Goal: Find specific page/section: Find specific page/section

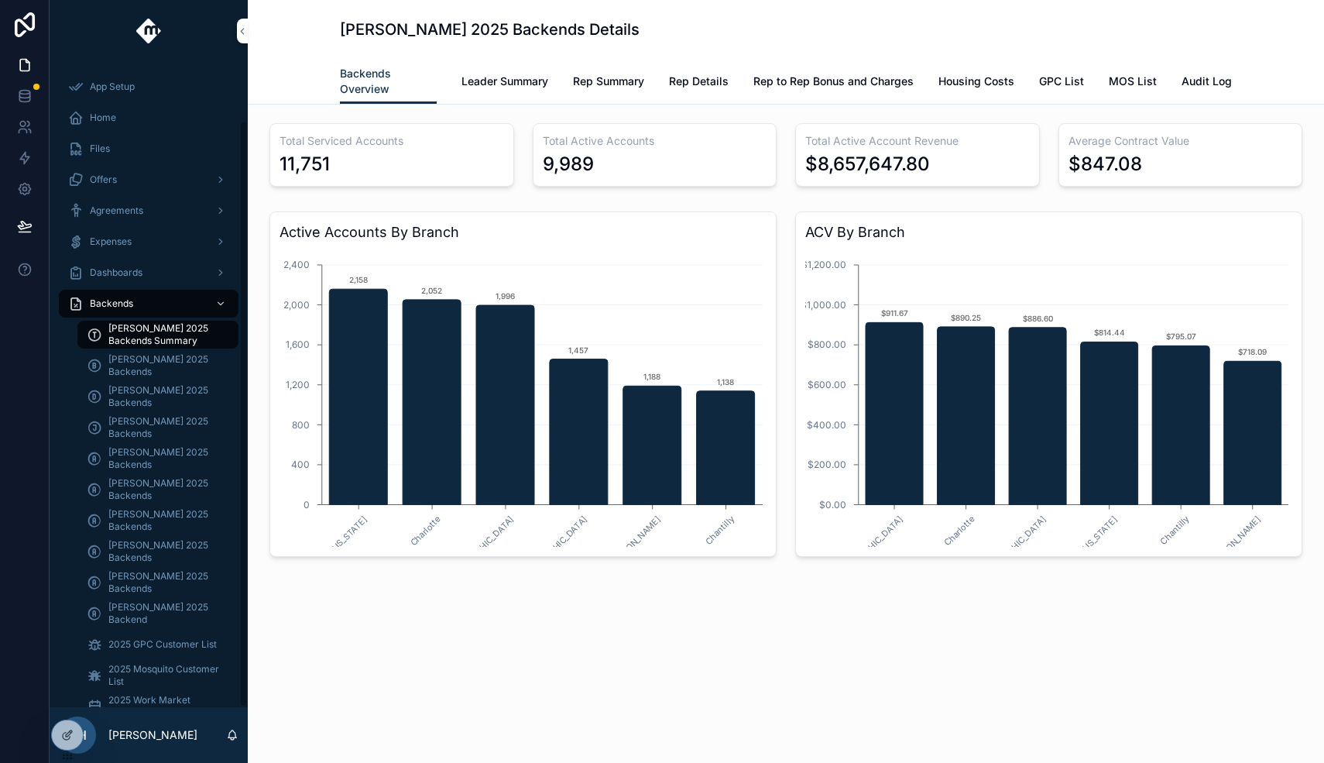
scroll to position [64, 0]
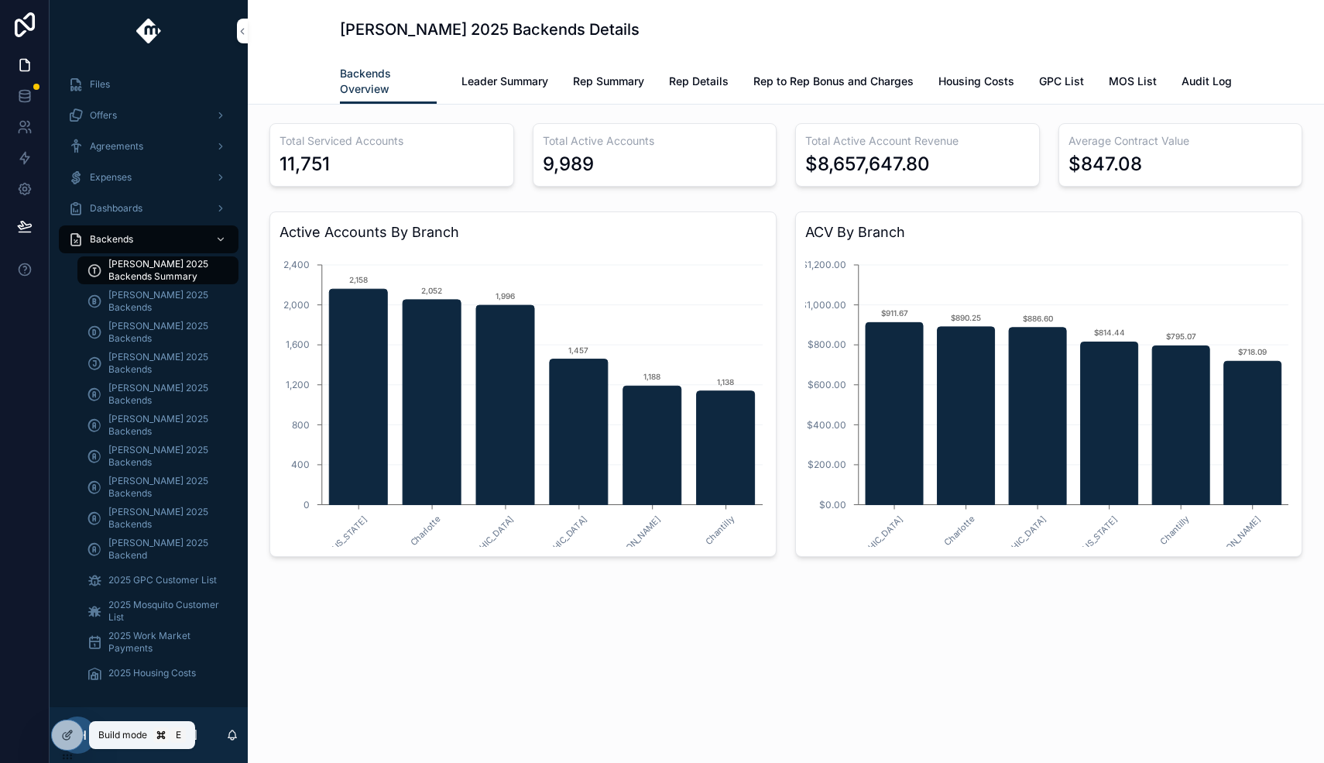
click at [68, 734] on icon at bounding box center [67, 734] width 12 height 12
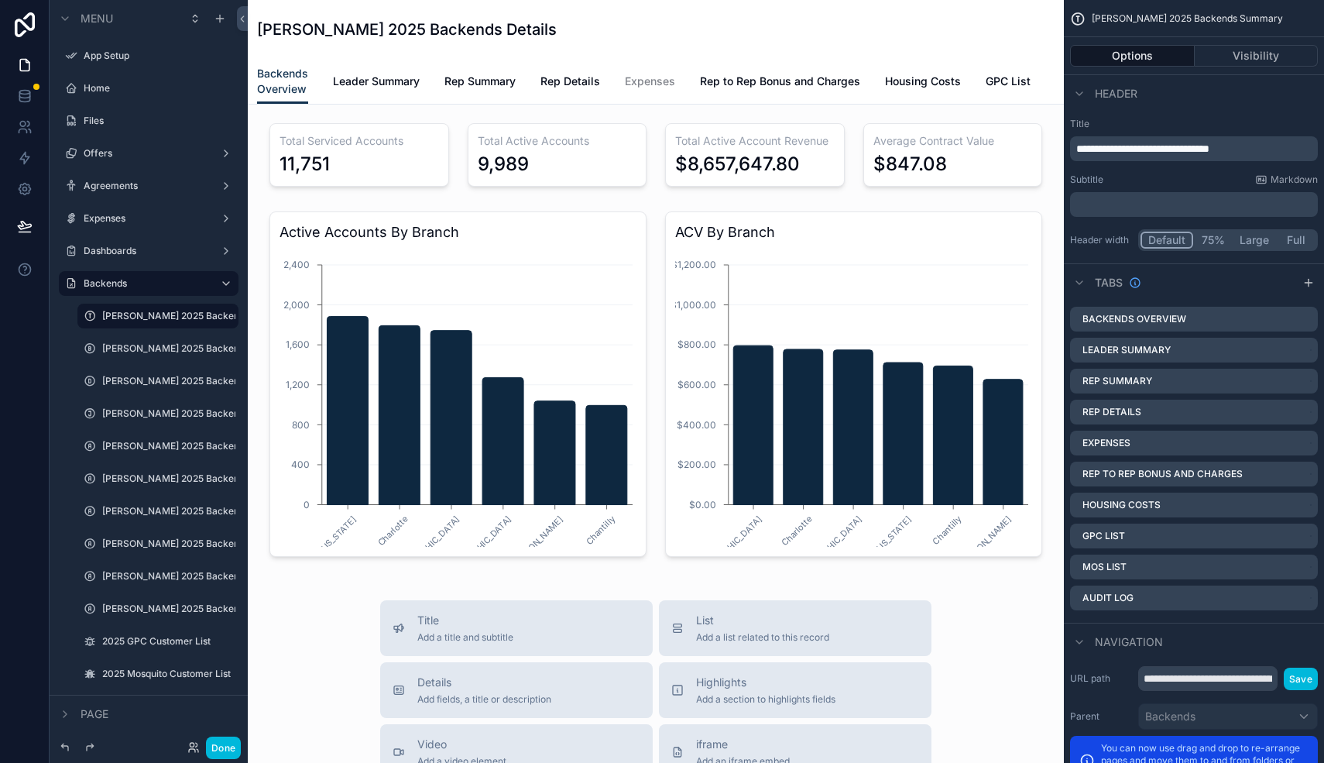
click at [498, 79] on span "Rep Summary" at bounding box center [479, 81] width 71 height 15
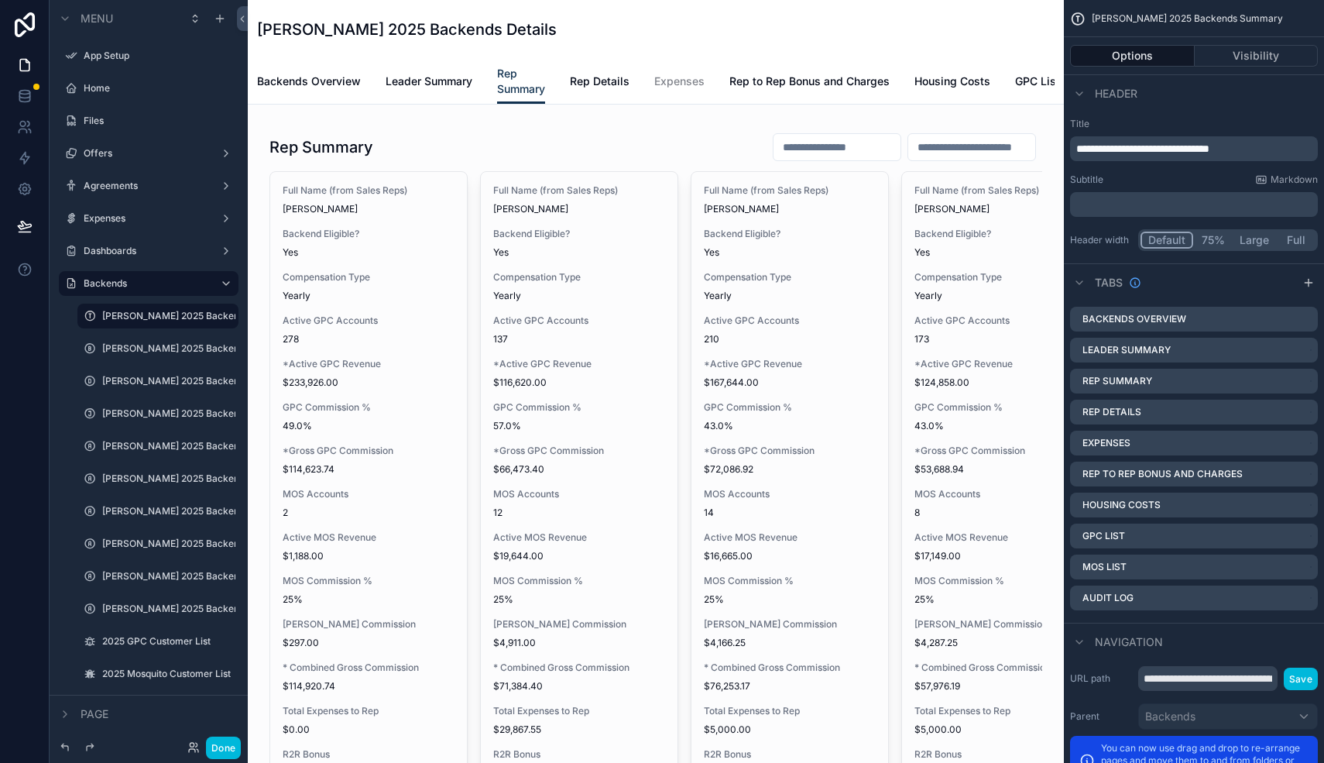
click at [399, 199] on div "scrollable content" at bounding box center [655, 692] width 791 height 1150
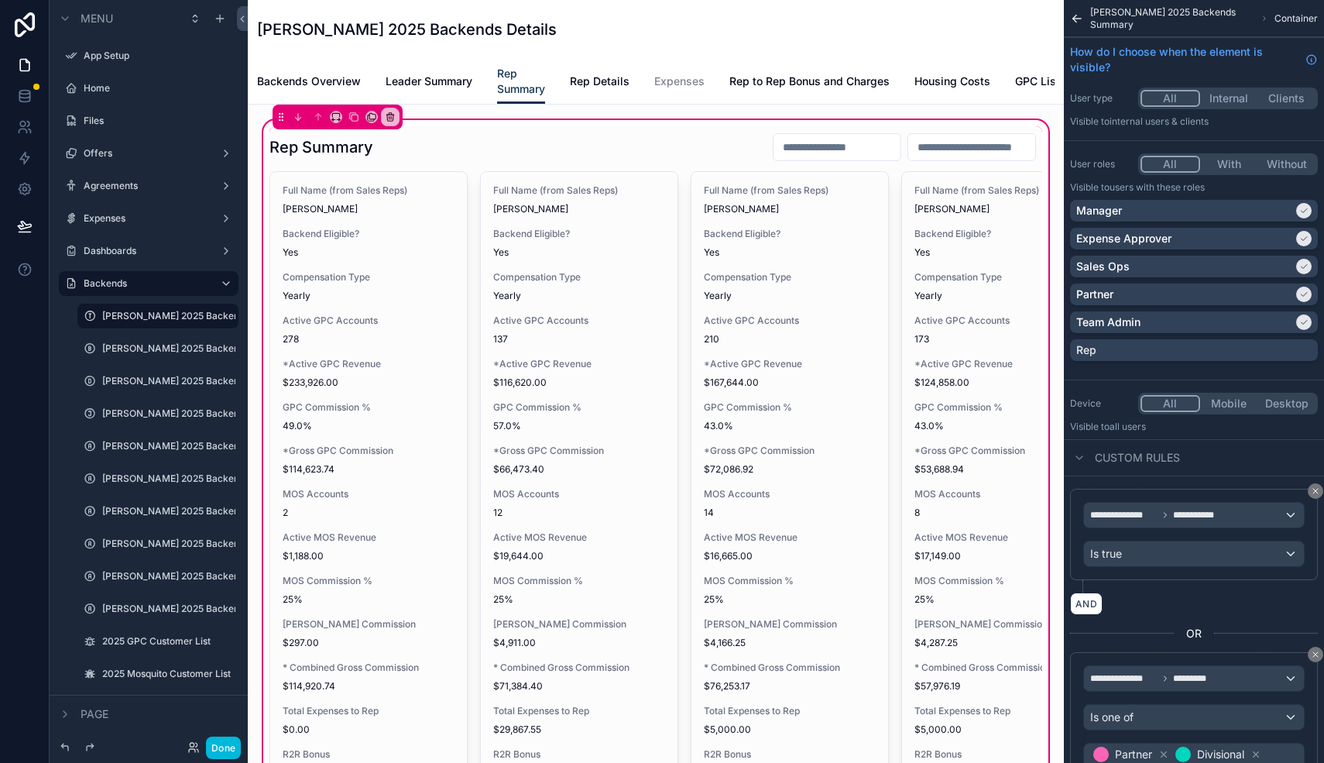
click at [1235, 107] on div "All Internal Clients" at bounding box center [1228, 98] width 180 height 22
click at [1238, 99] on button "Internal" at bounding box center [1229, 98] width 58 height 17
click at [1170, 101] on button "All" at bounding box center [1169, 98] width 58 height 17
click at [380, 261] on div "scrollable content" at bounding box center [655, 661] width 791 height 1071
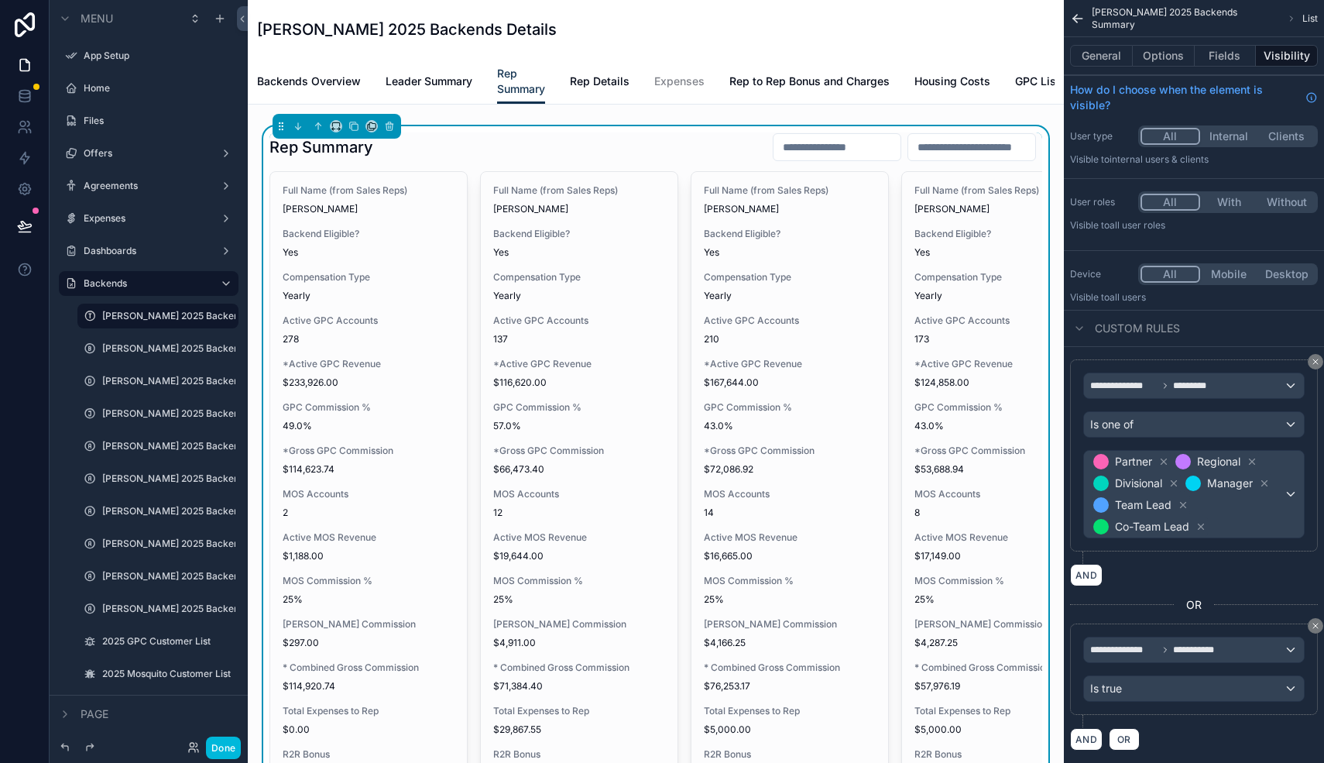
click at [415, 186] on span "Full Name (from Sales Reps)" at bounding box center [369, 190] width 172 height 12
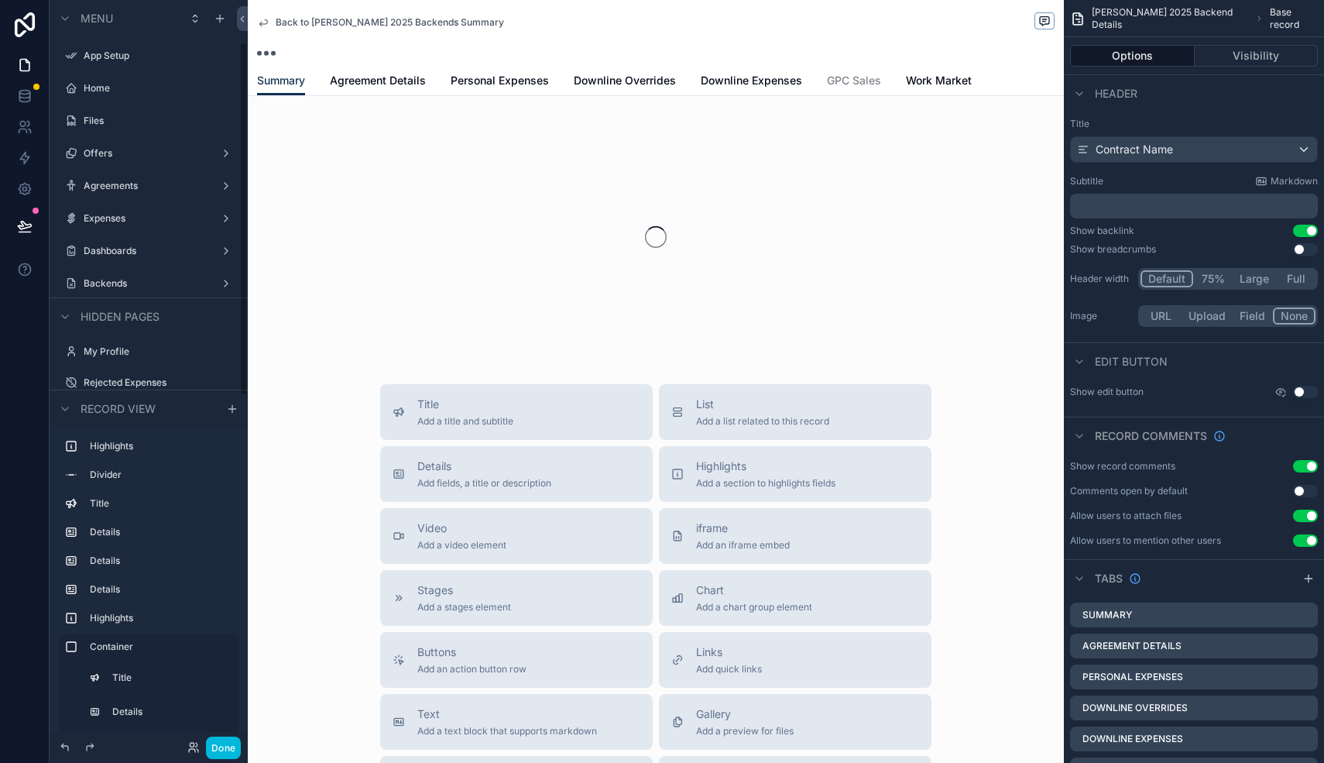
scroll to position [87, 0]
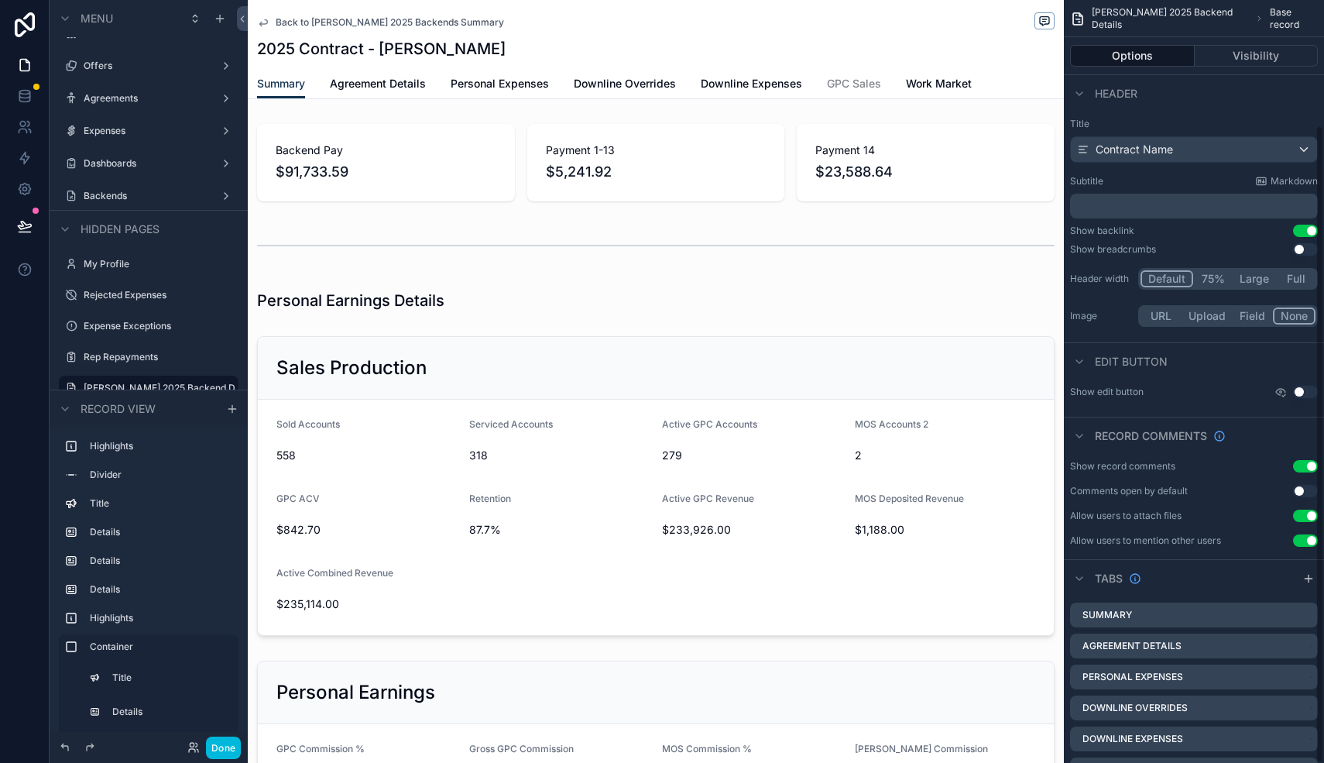
scroll to position [149, 0]
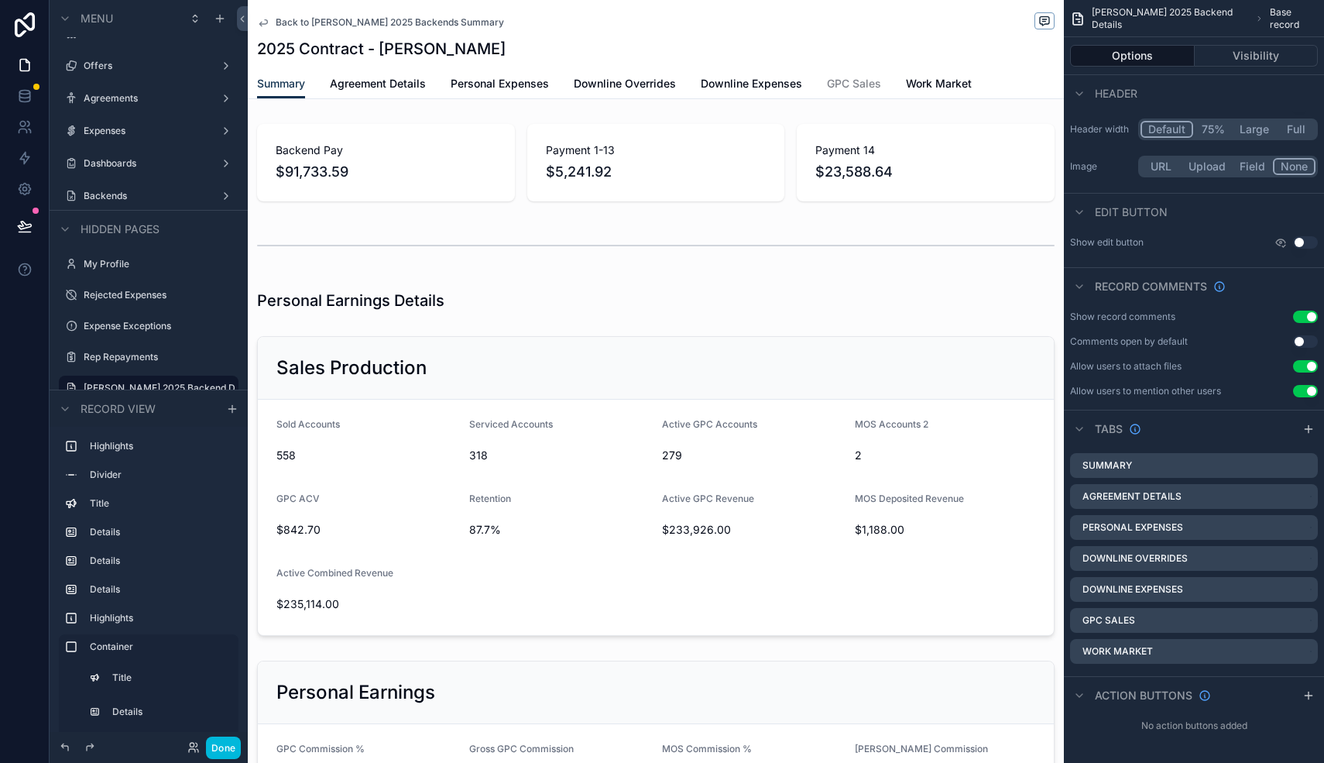
click at [697, 393] on div "scrollable content" at bounding box center [656, 486] width 816 height 312
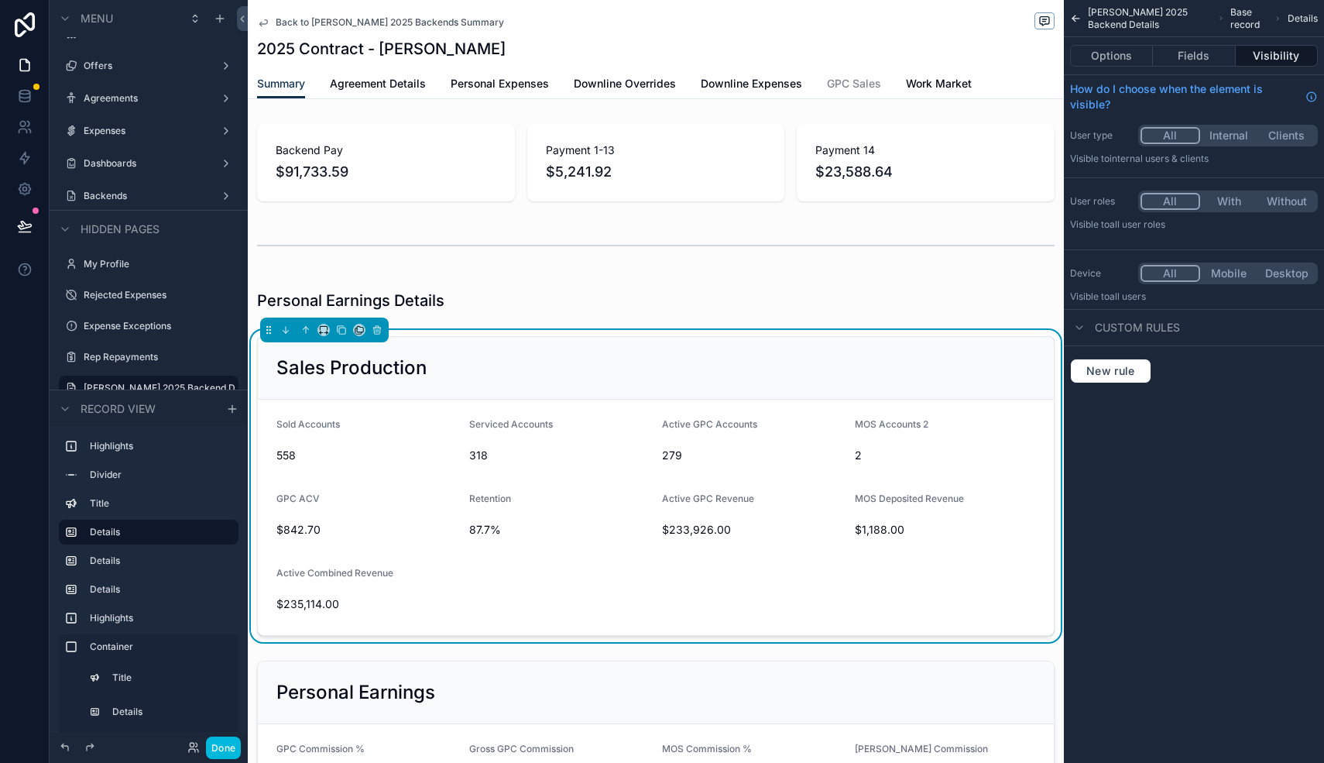
scroll to position [0, 0]
click at [1206, 47] on button "Fields" at bounding box center [1194, 56] width 82 height 22
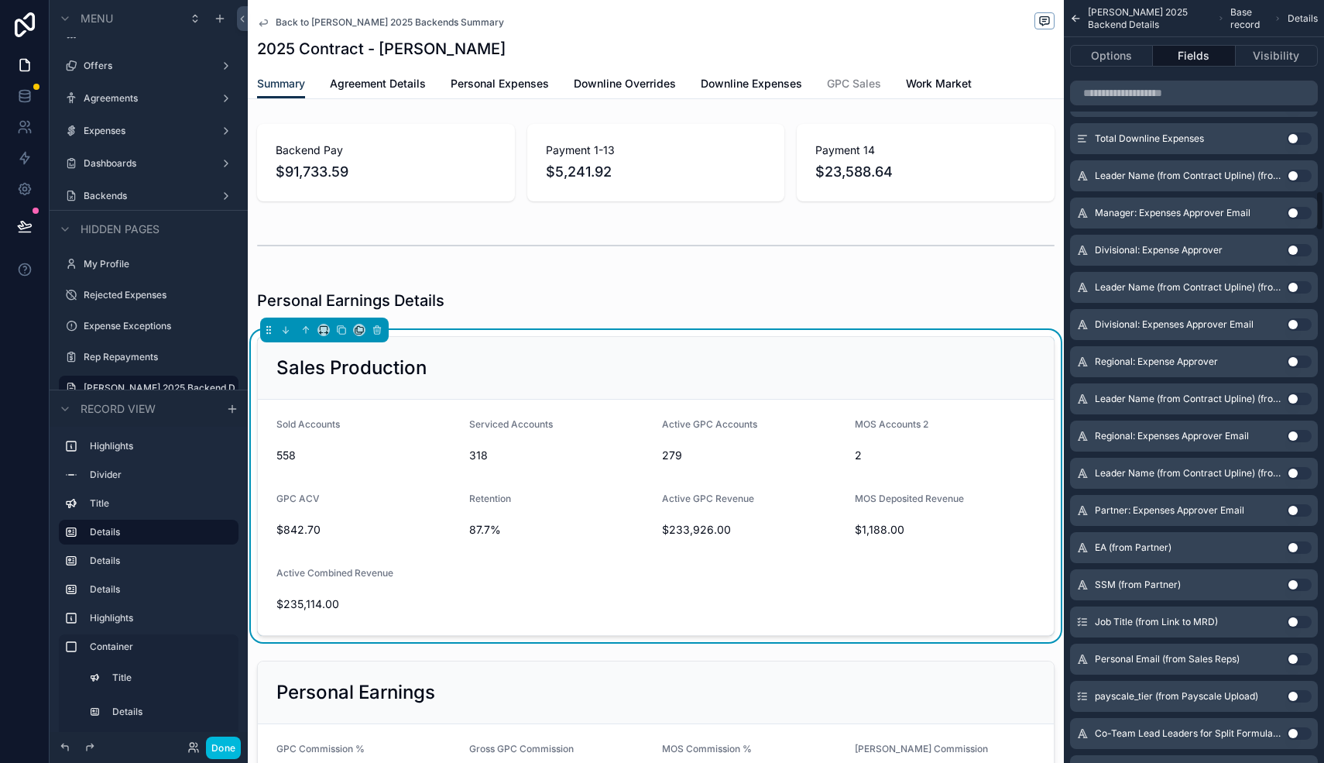
scroll to position [3600, 0]
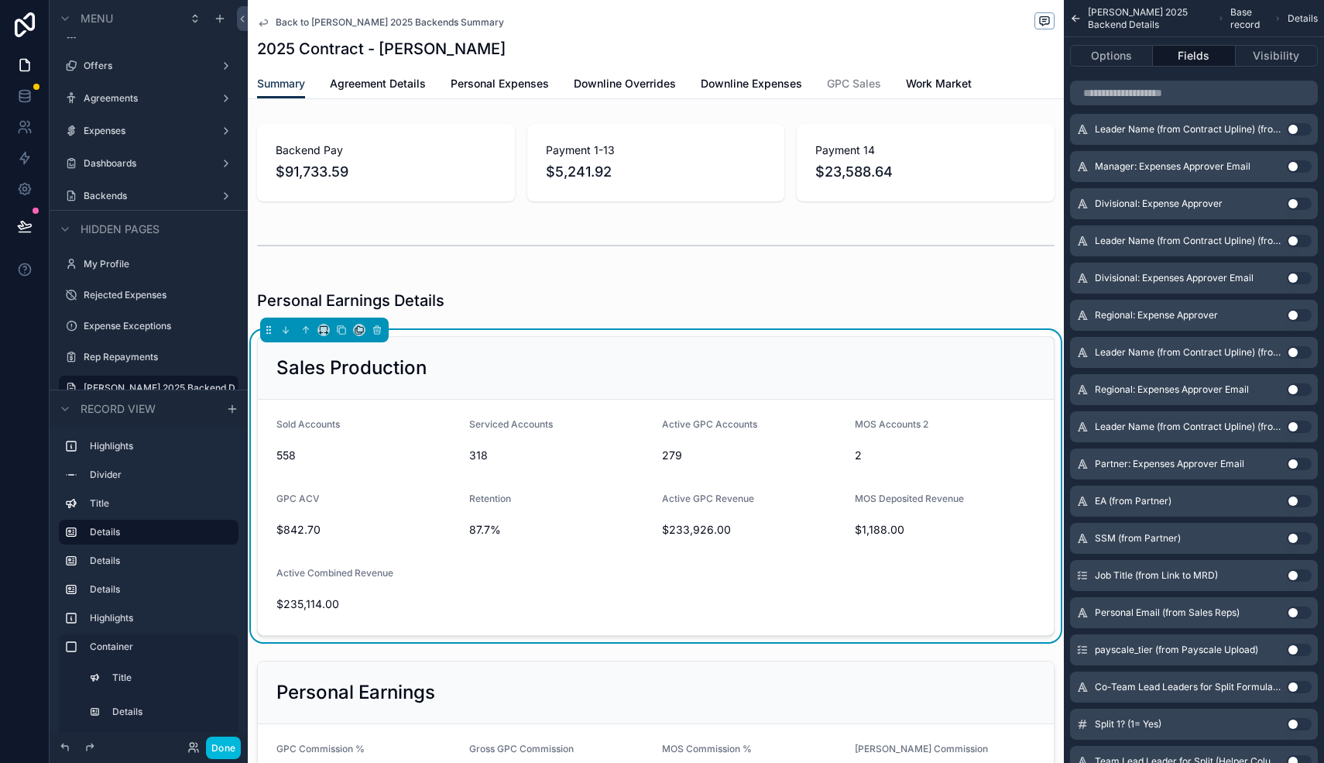
click at [266, 27] on icon "scrollable content" at bounding box center [263, 22] width 12 height 12
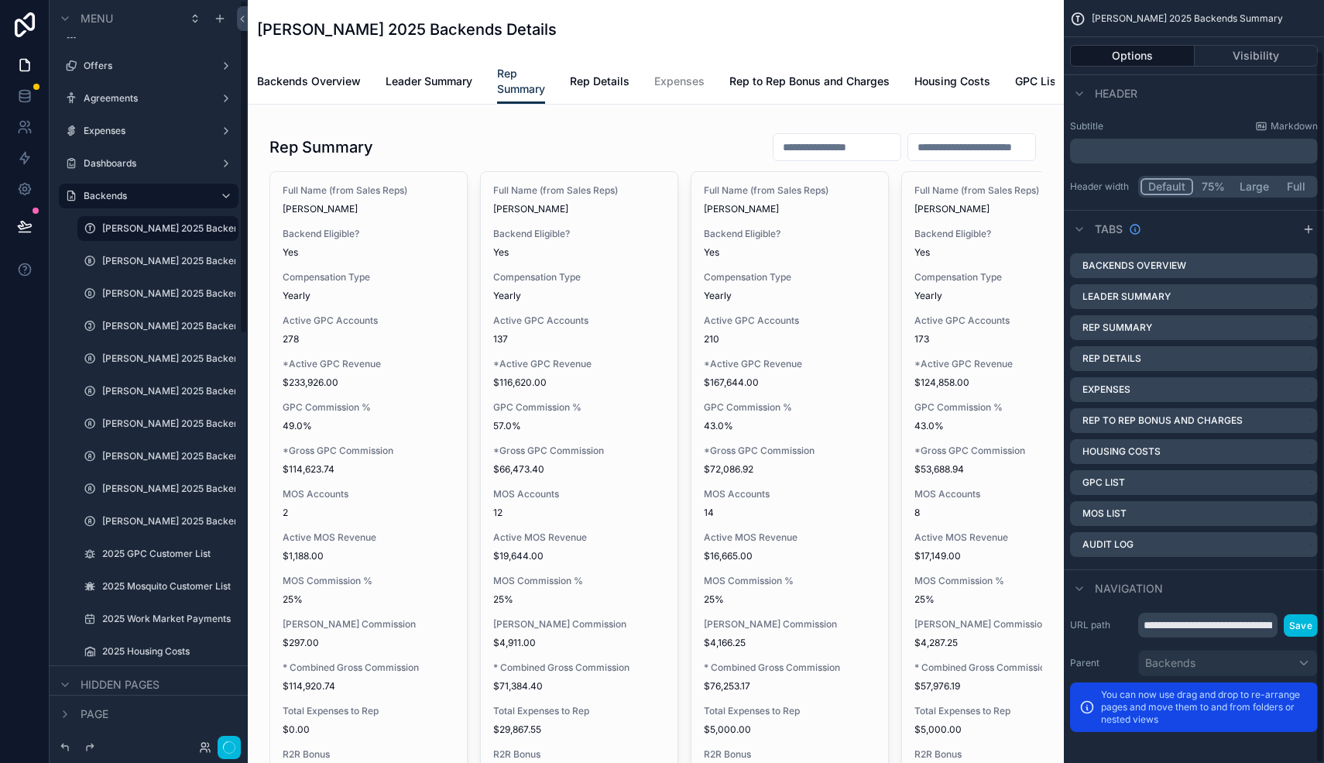
scroll to position [53, 0]
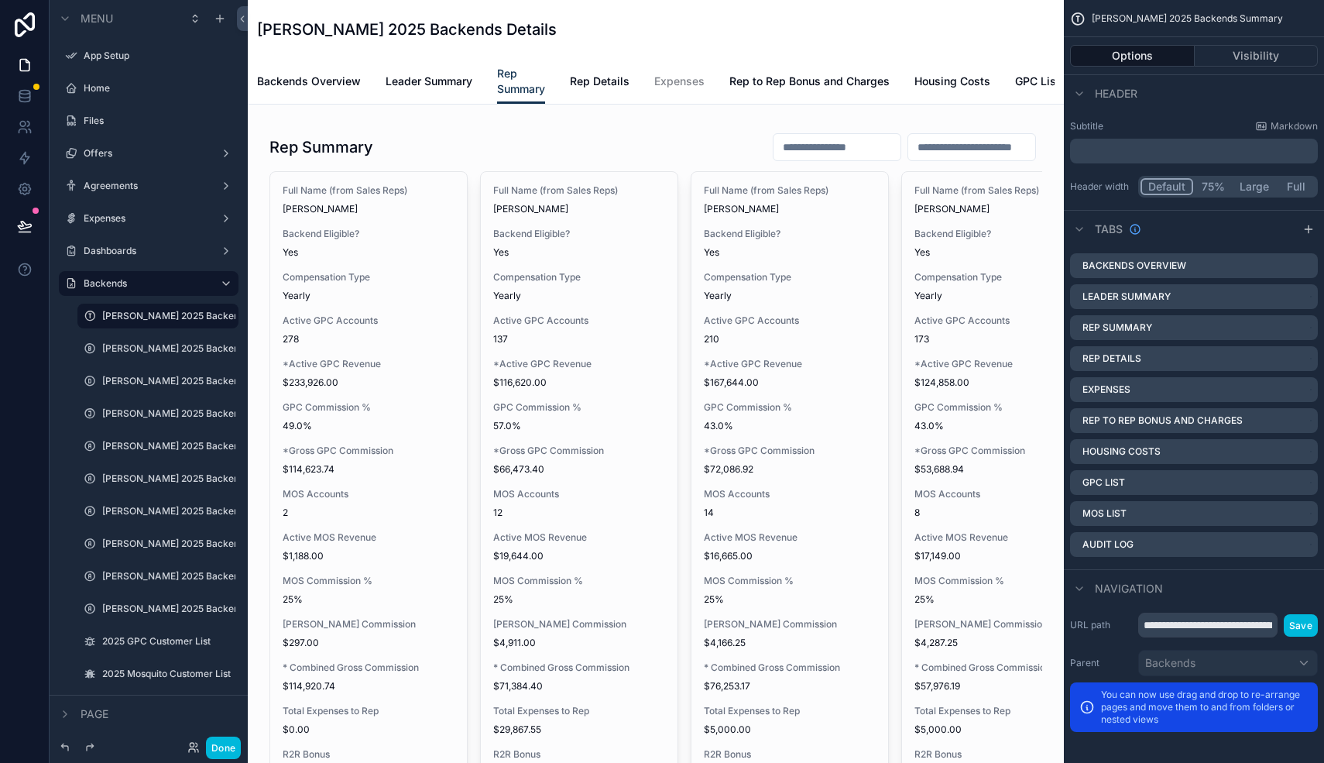
click at [852, 141] on div "scrollable content" at bounding box center [655, 692] width 791 height 1150
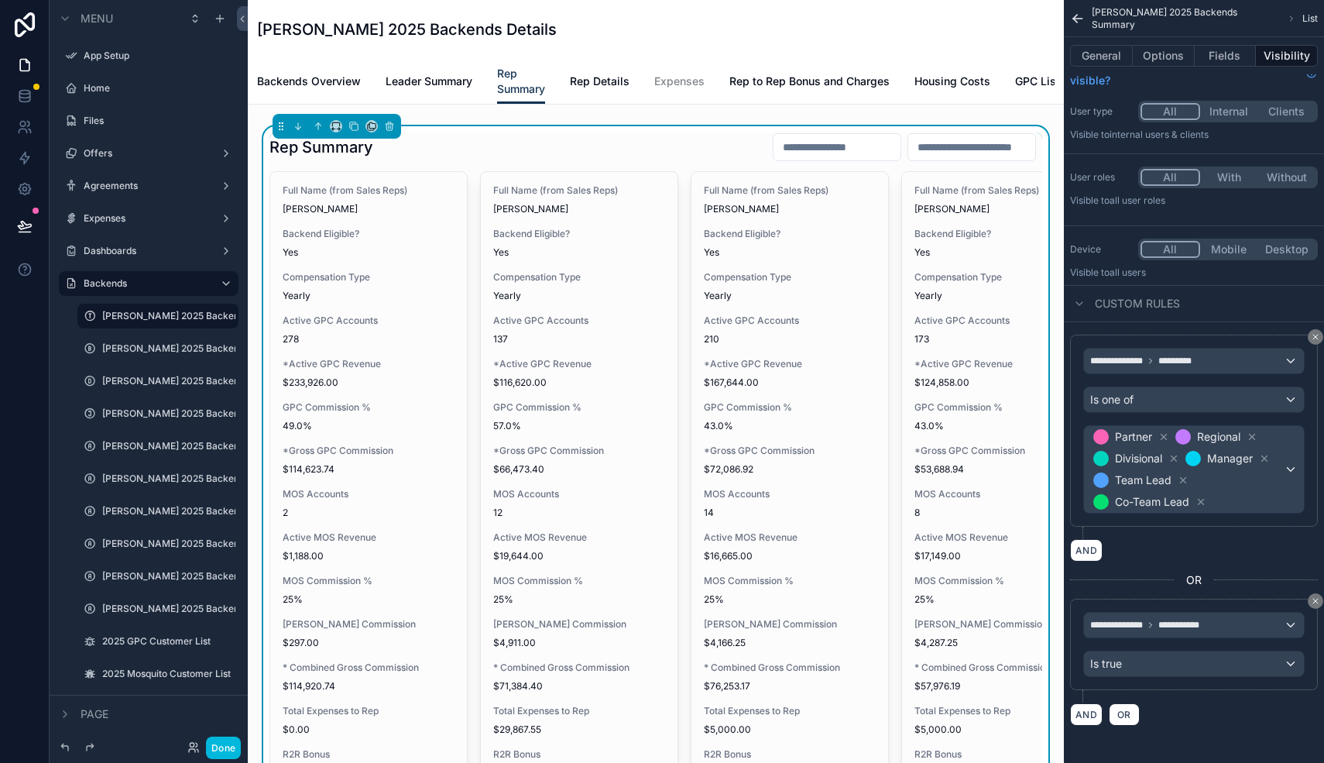
scroll to position [0, 0]
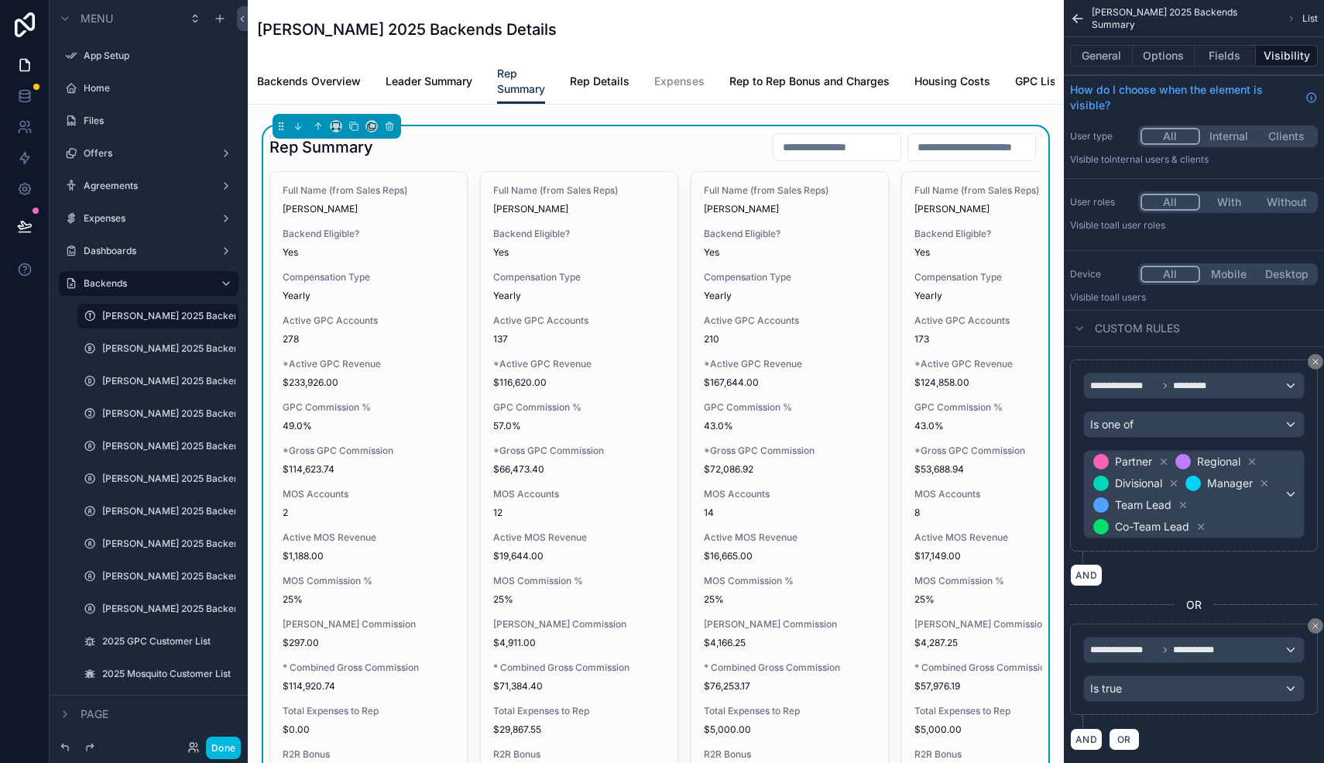
click at [825, 150] on input "scrollable content" at bounding box center [836, 147] width 127 height 22
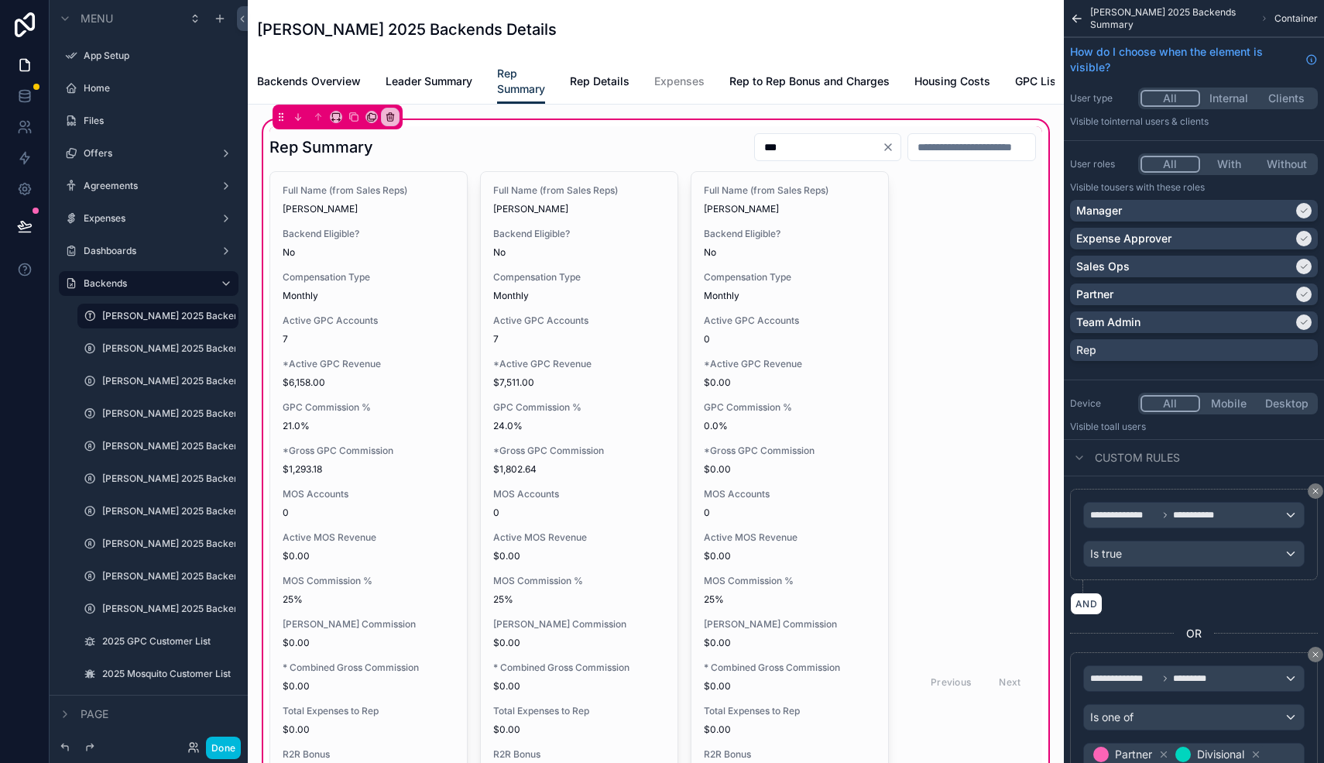
click at [749, 145] on div "scrollable content" at bounding box center [655, 661] width 791 height 1071
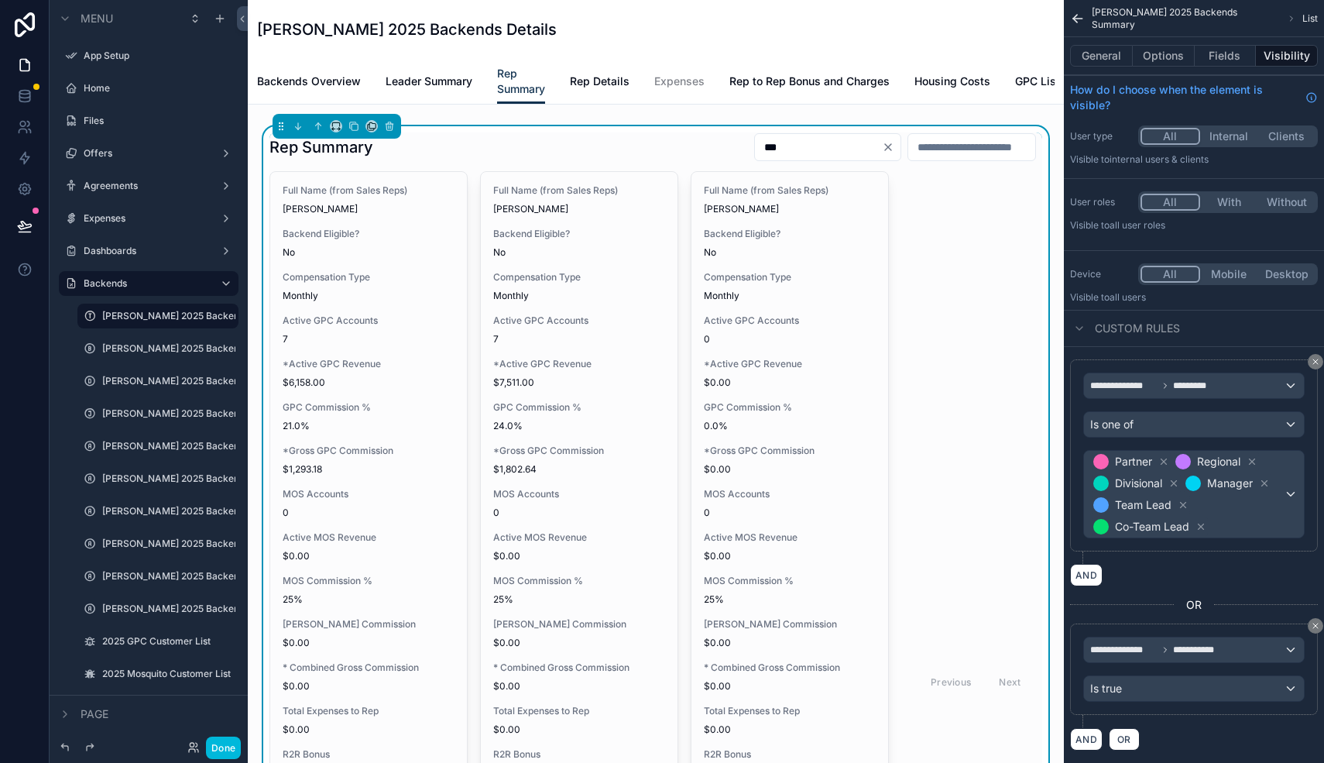
click at [755, 145] on input "***" at bounding box center [818, 147] width 127 height 22
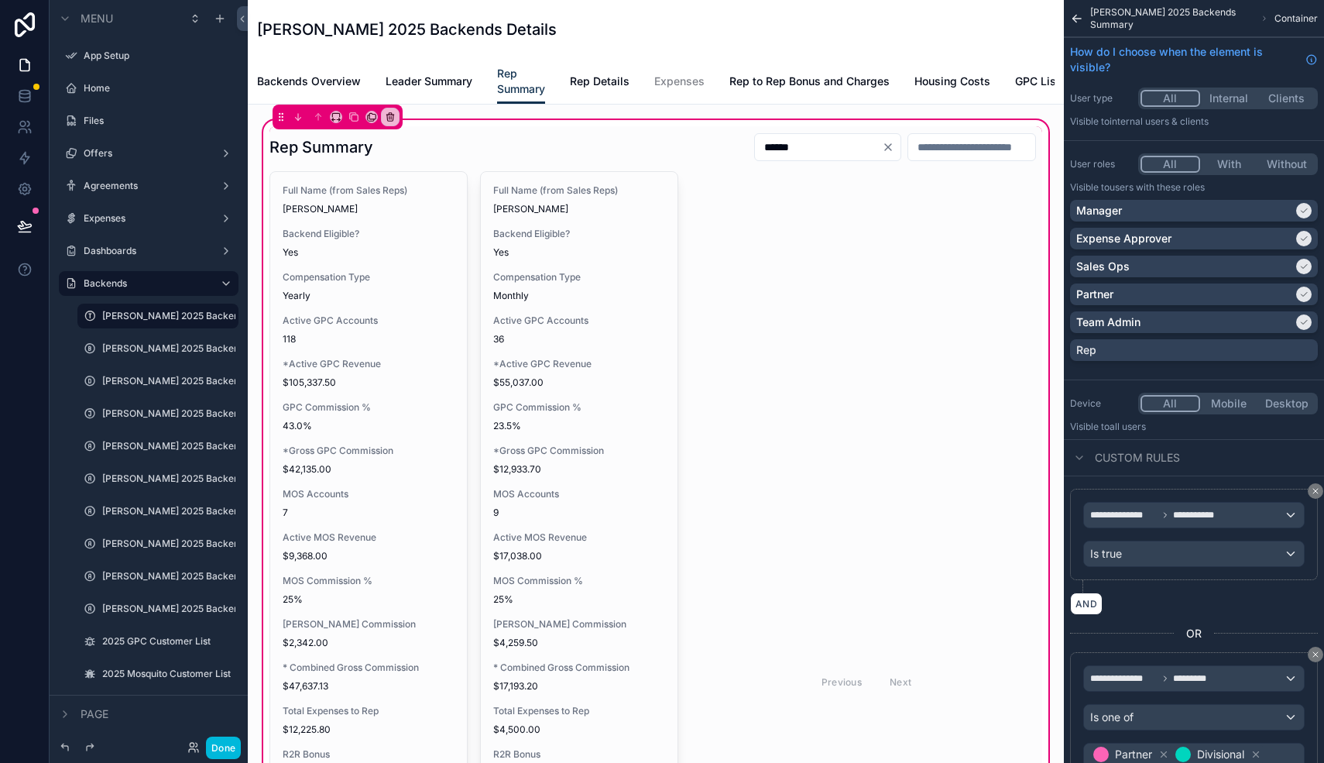
type input "******"
click at [570, 196] on div "scrollable content" at bounding box center [655, 661] width 791 height 1071
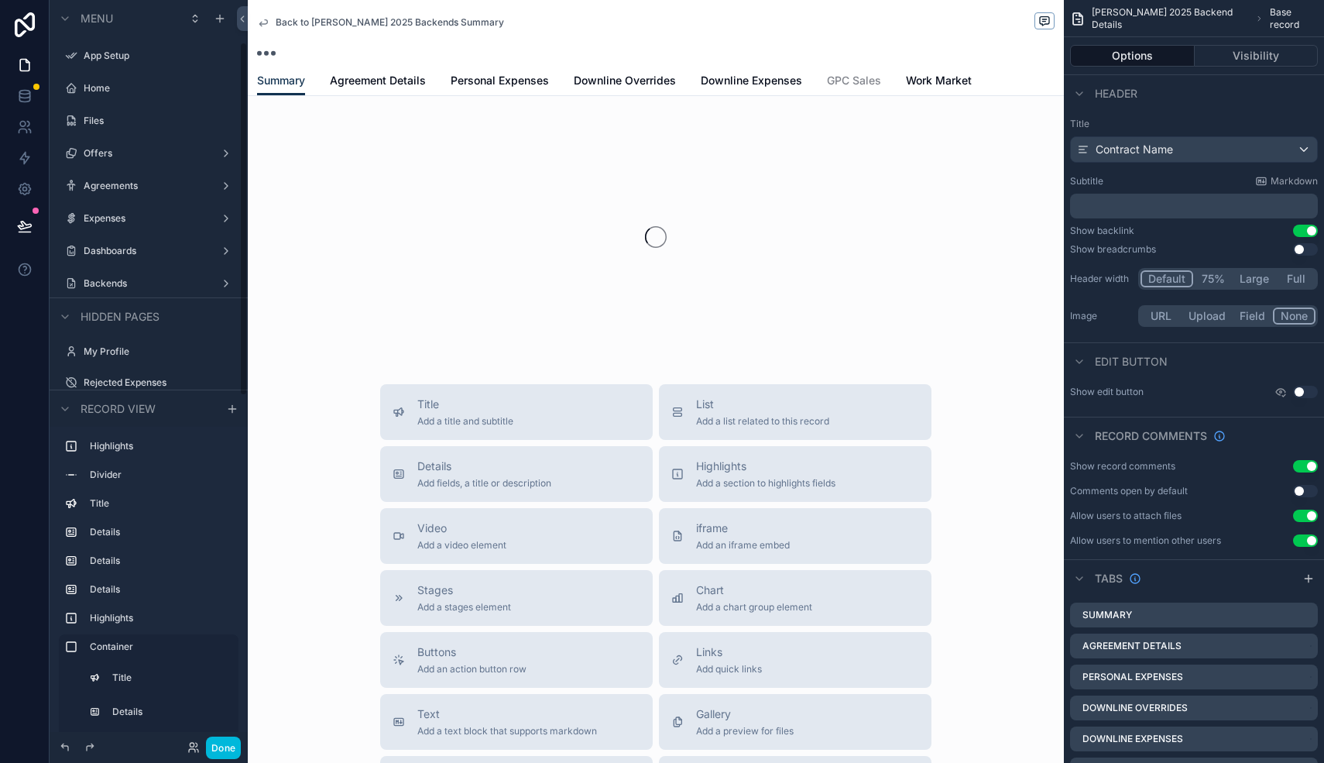
scroll to position [87, 0]
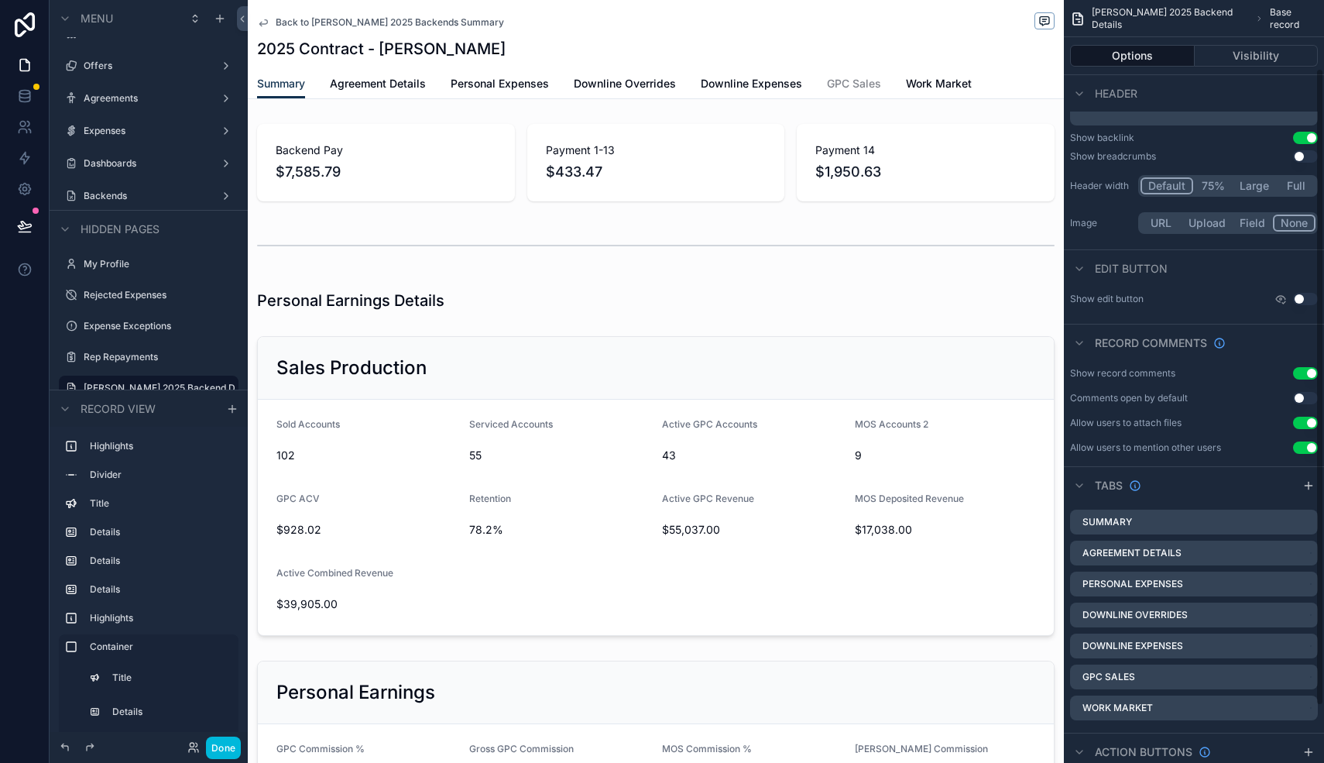
scroll to position [149, 0]
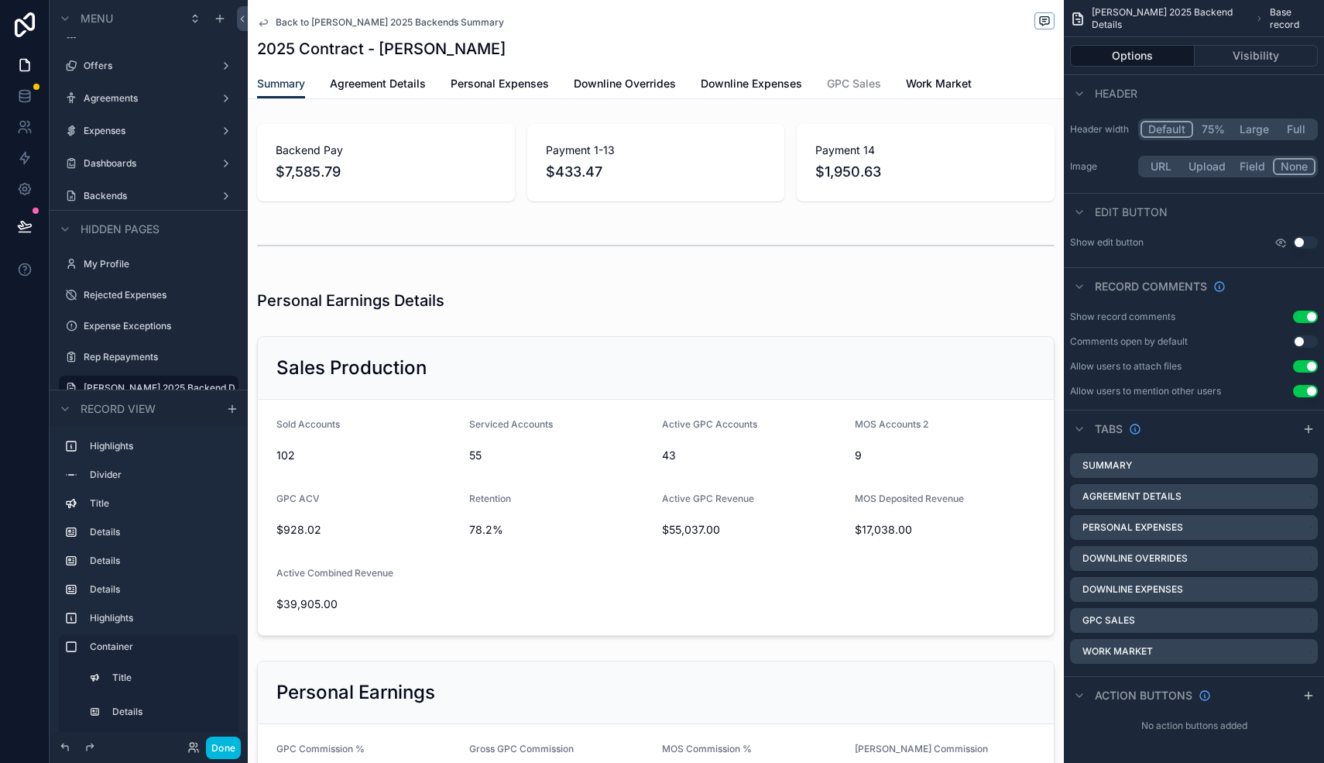
click at [633, 359] on div "scrollable content" at bounding box center [656, 486] width 816 height 312
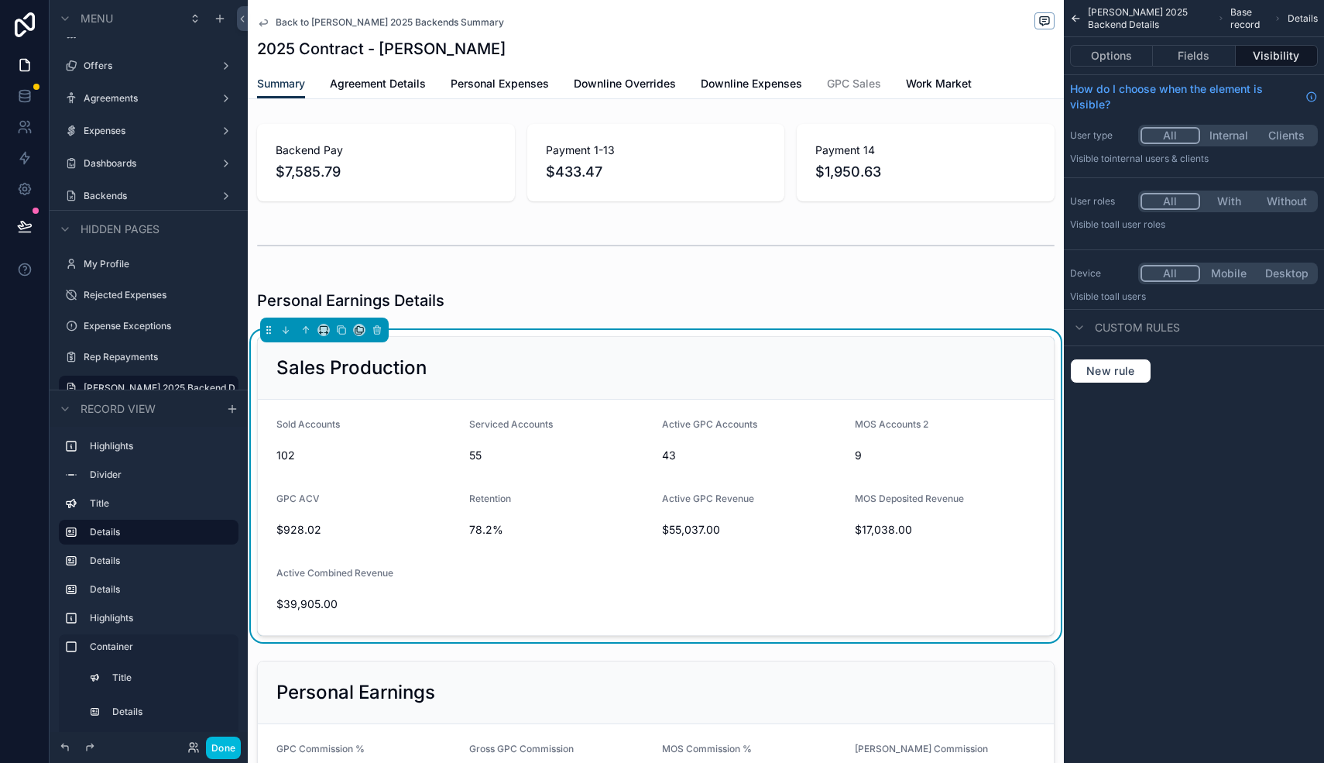
scroll to position [0, 0]
click at [1201, 56] on button "Fields" at bounding box center [1194, 56] width 82 height 22
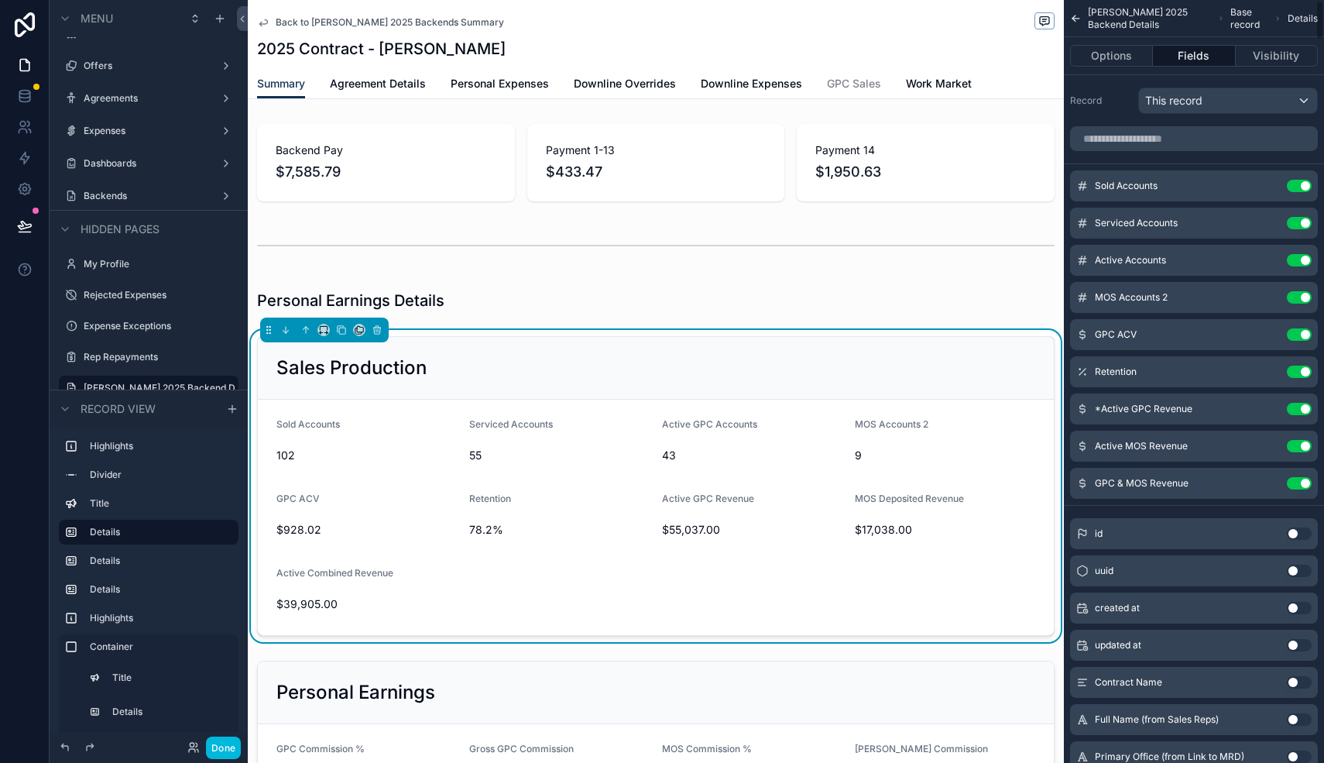
scroll to position [45, 0]
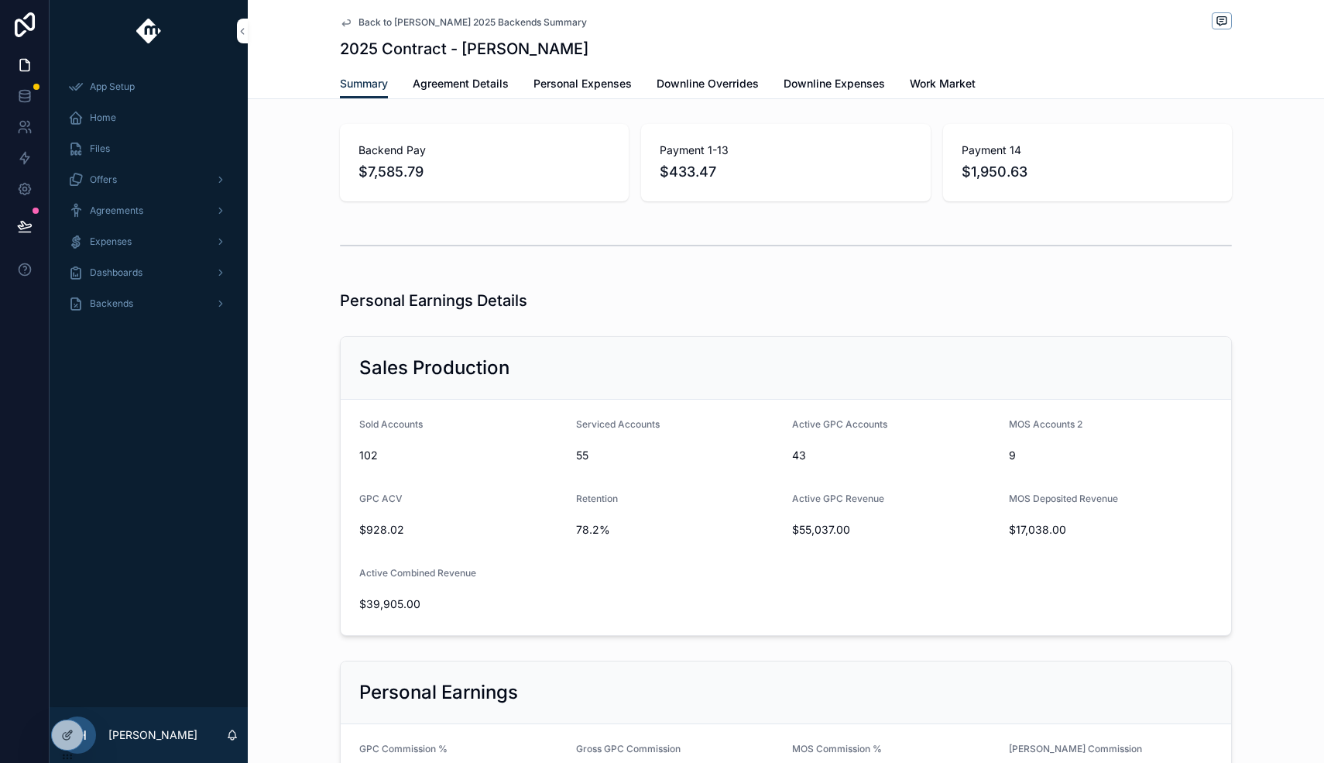
click at [177, 310] on div "Backends" at bounding box center [148, 303] width 161 height 25
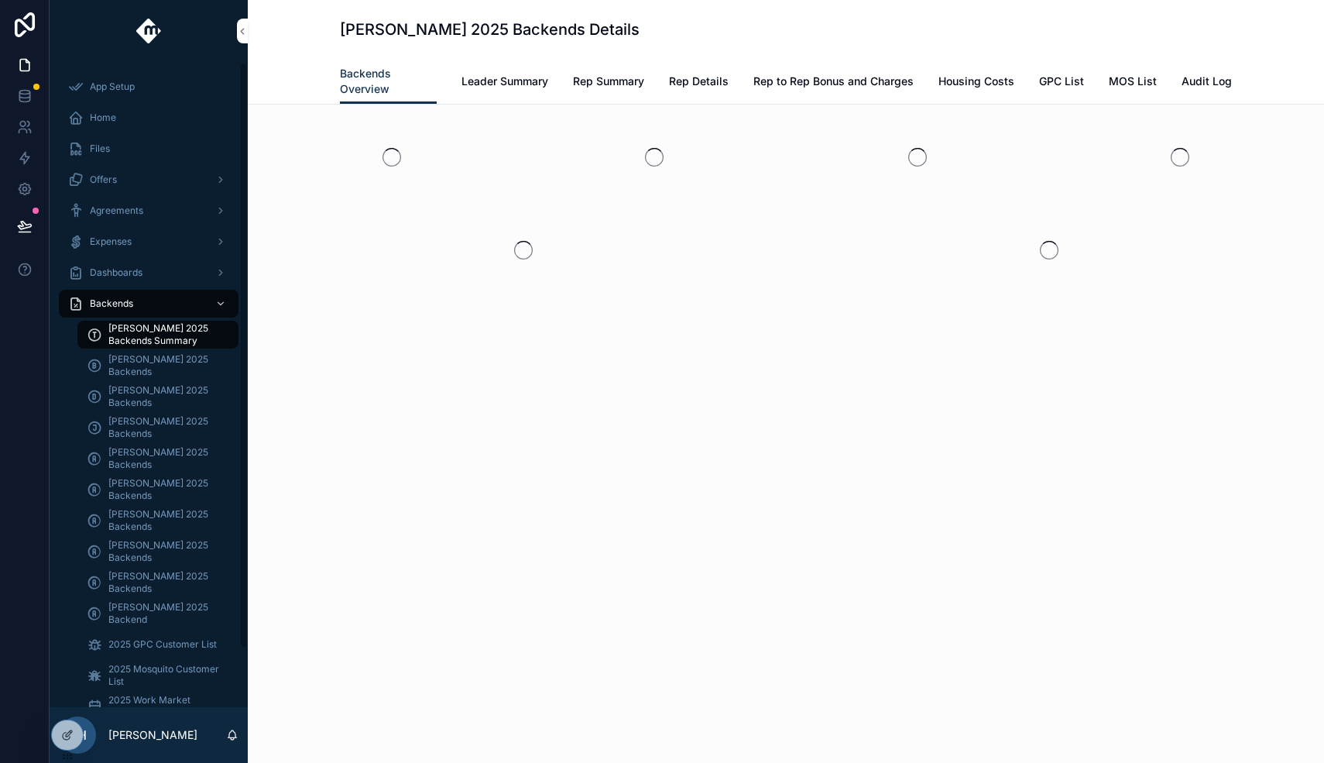
click at [67, 730] on icon at bounding box center [67, 734] width 12 height 12
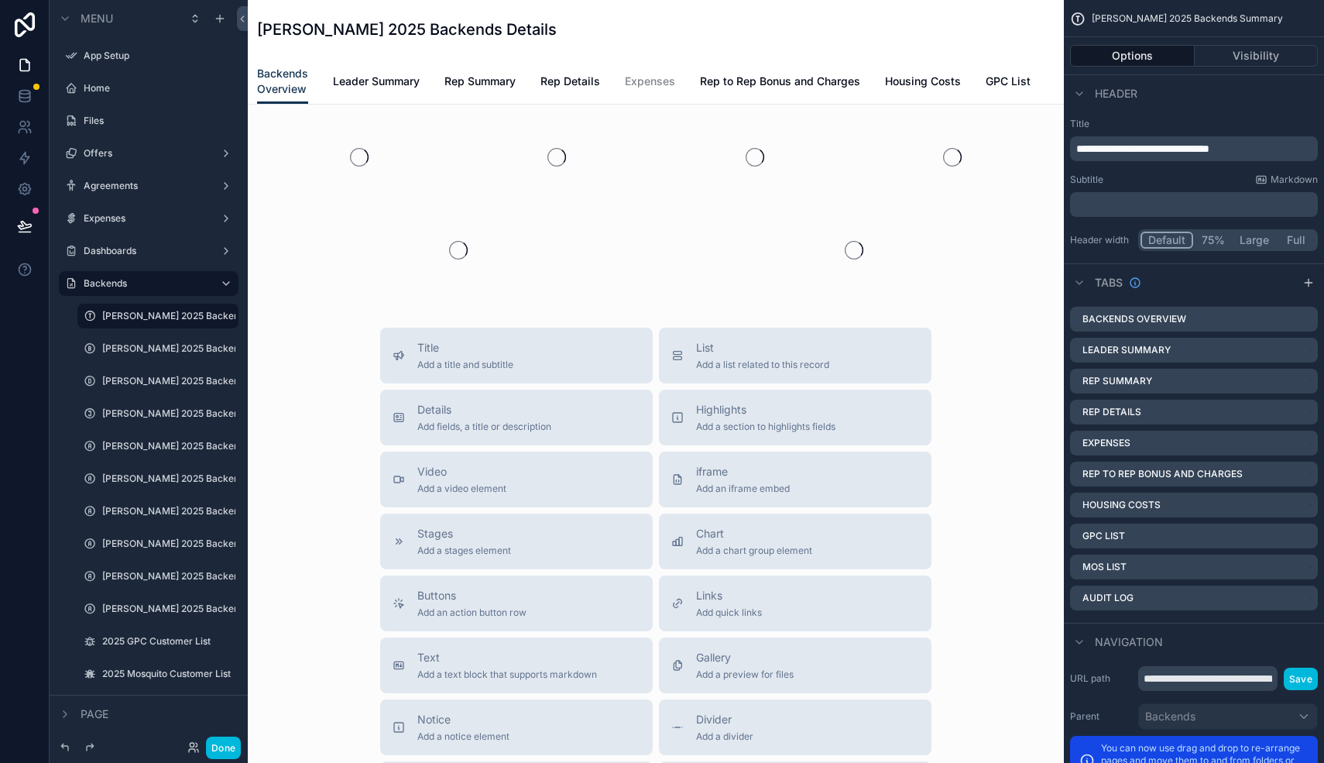
click at [491, 85] on span "Rep Summary" at bounding box center [479, 81] width 71 height 15
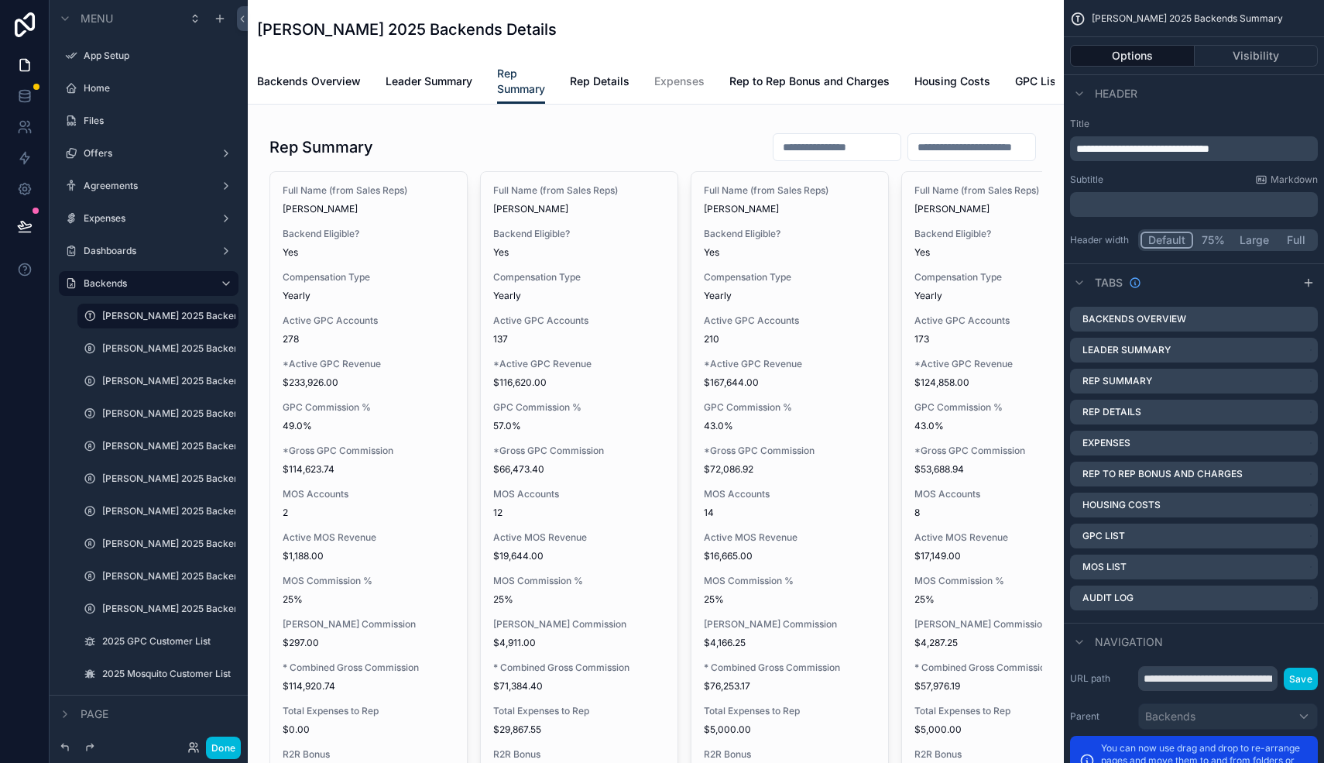
click at [780, 144] on div "scrollable content" at bounding box center [655, 692] width 791 height 1150
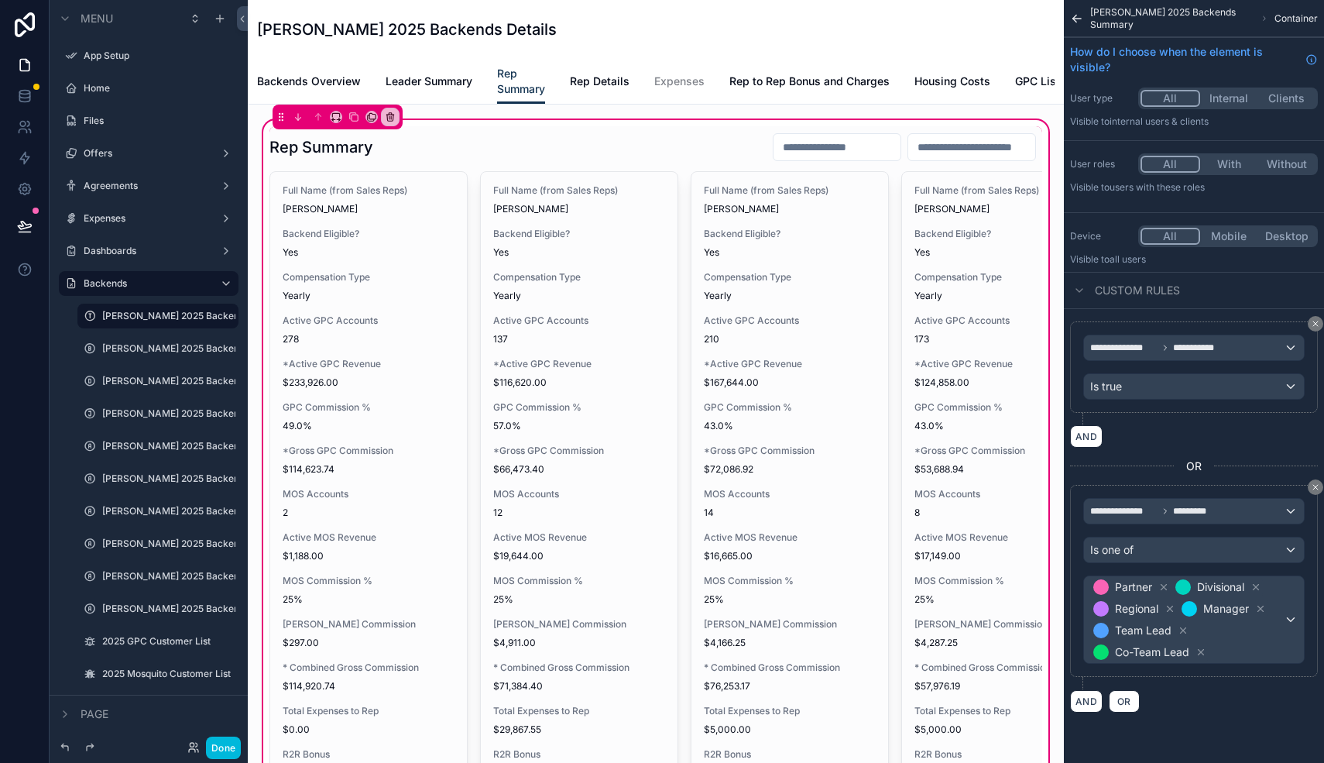
click at [802, 146] on div "scrollable content" at bounding box center [655, 661] width 791 height 1071
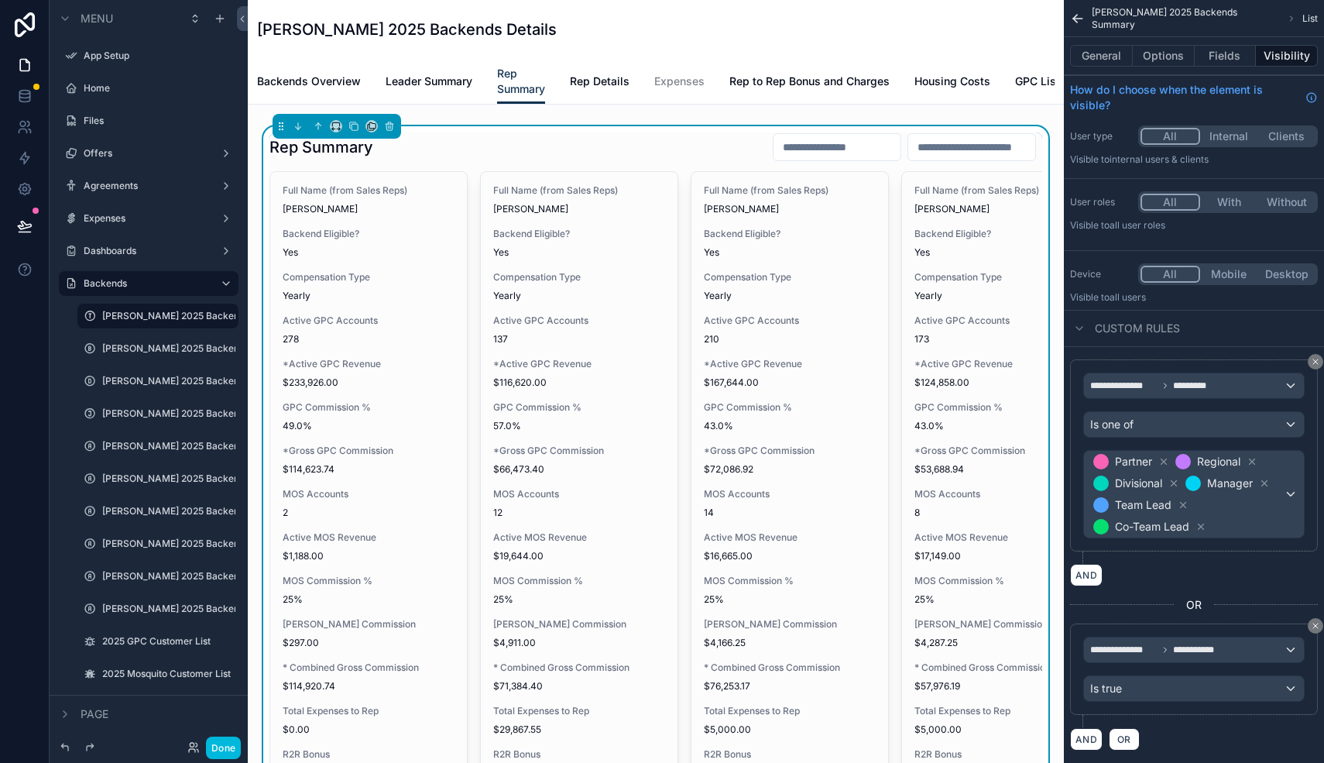
click at [802, 146] on input "scrollable content" at bounding box center [836, 147] width 127 height 22
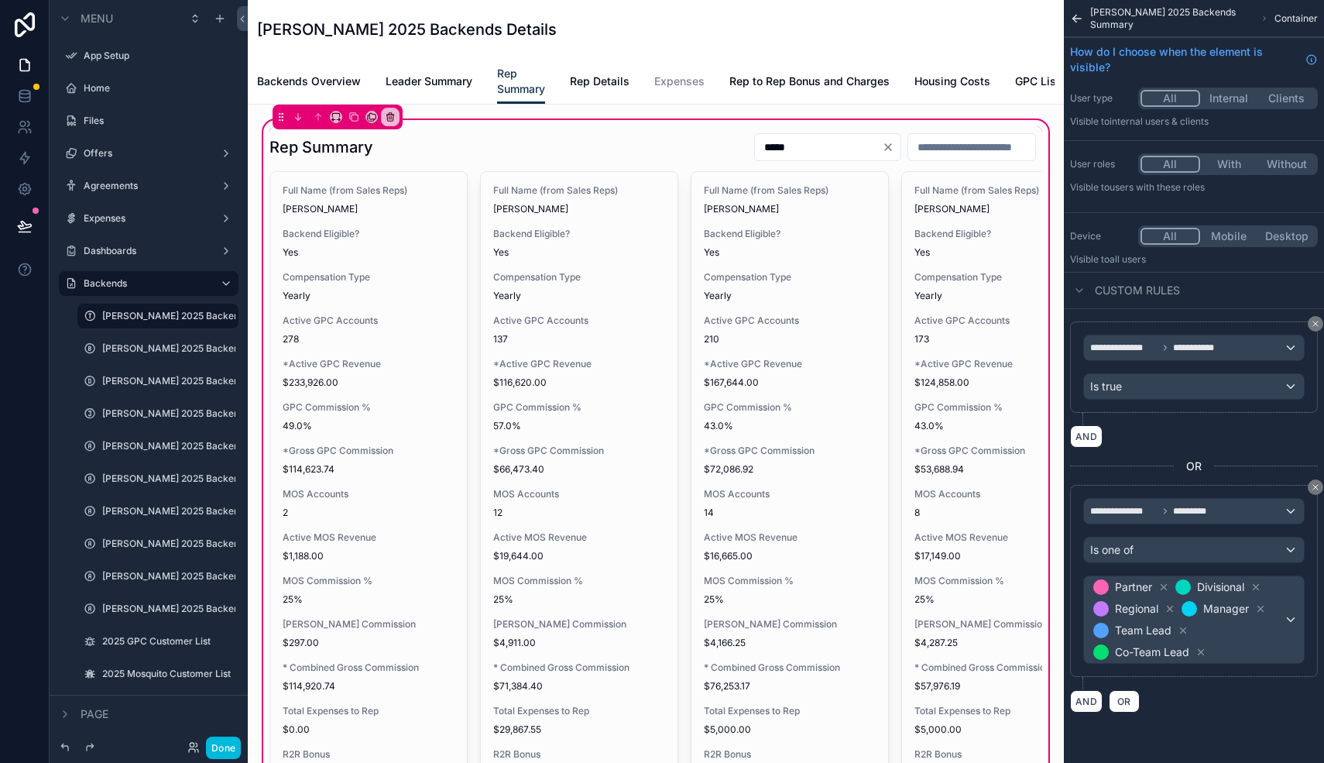
type input "******"
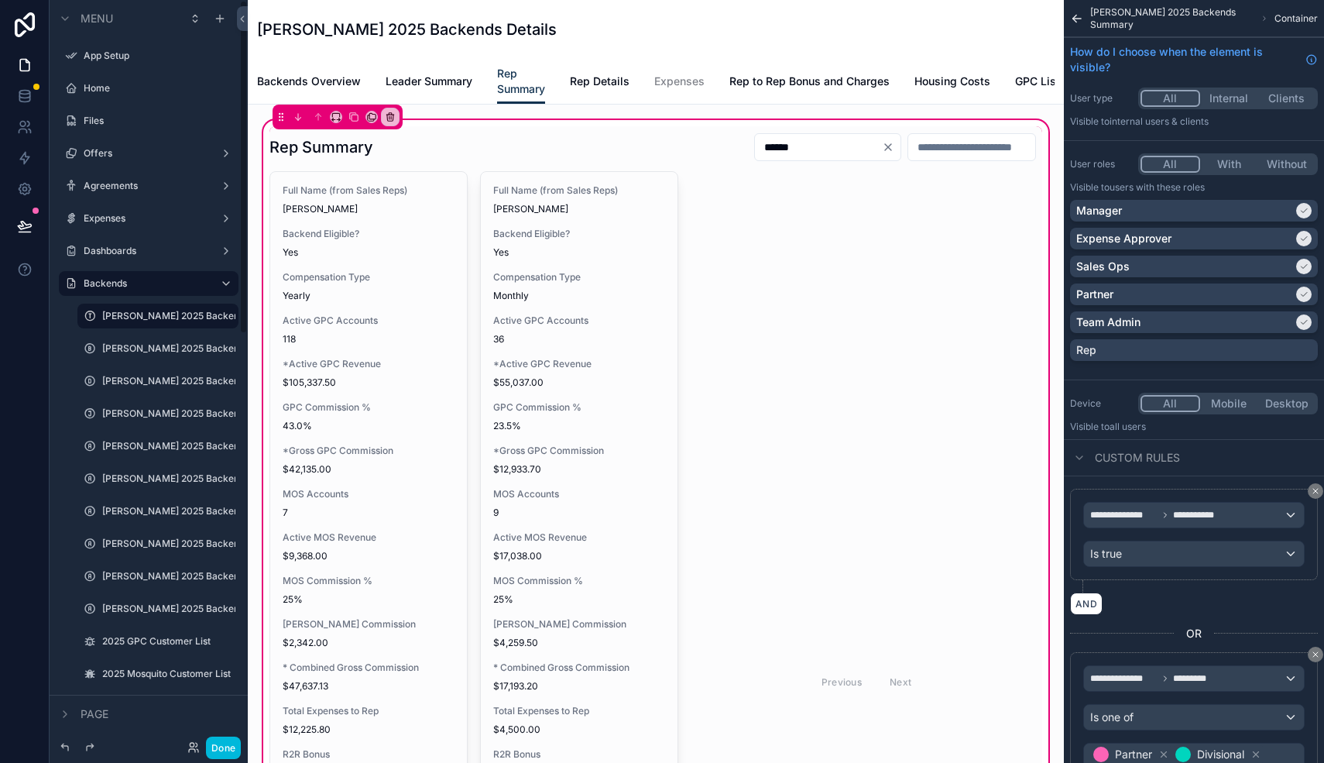
click at [93, 99] on div "Home" at bounding box center [148, 88] width 173 height 25
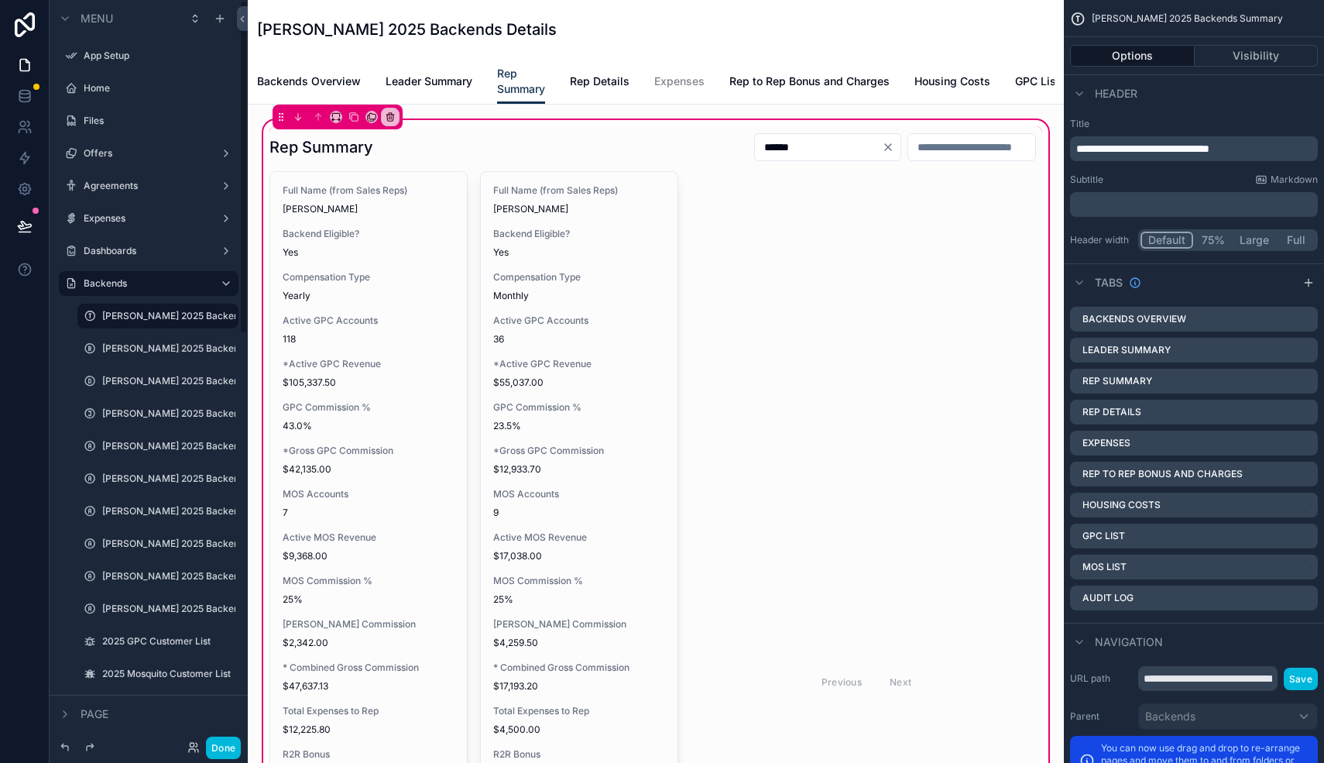
click at [224, 749] on button "Done" at bounding box center [223, 747] width 35 height 22
